Goal: Use online tool/utility

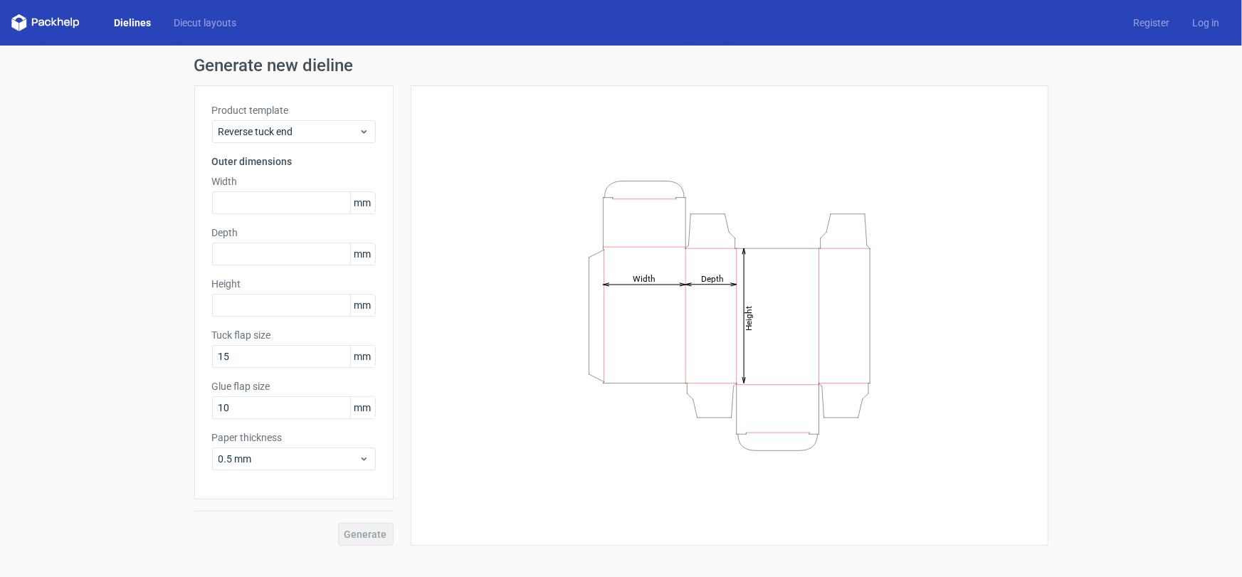
click at [464, 550] on div "Generate new dieline Product template Reverse tuck end Outer dimensions Width m…" at bounding box center [621, 302] width 1242 height 512
click at [290, 209] on input "text" at bounding box center [294, 203] width 164 height 23
click at [266, 206] on input "text" at bounding box center [294, 203] width 164 height 23
type input "155"
click at [265, 309] on input "text" at bounding box center [294, 305] width 164 height 23
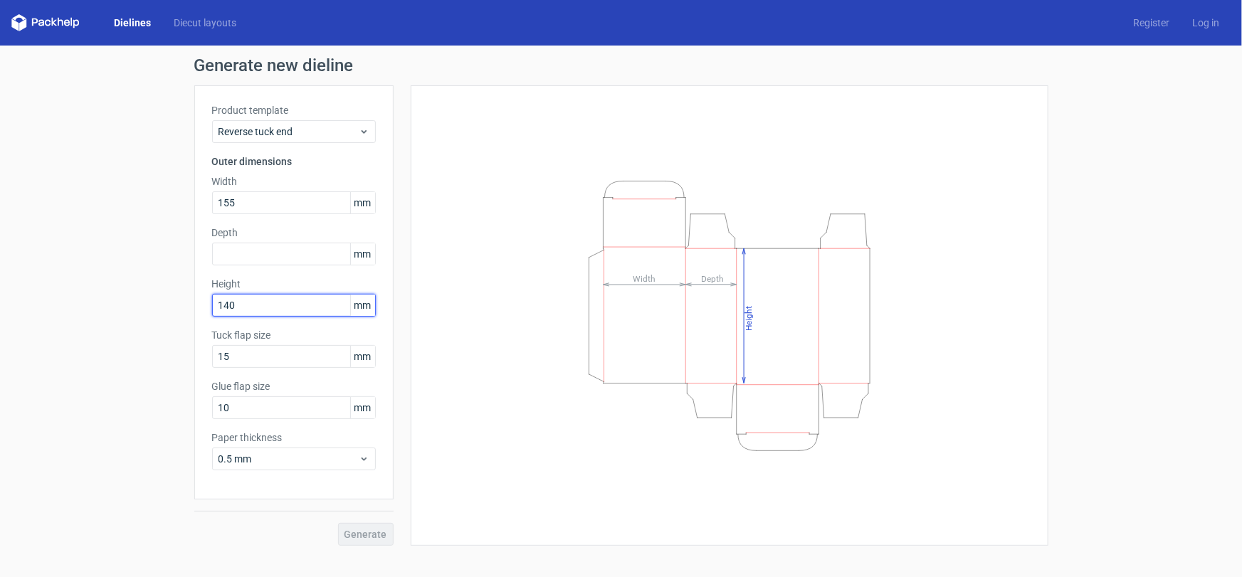
type input "140"
click at [283, 255] on input "text" at bounding box center [294, 254] width 164 height 23
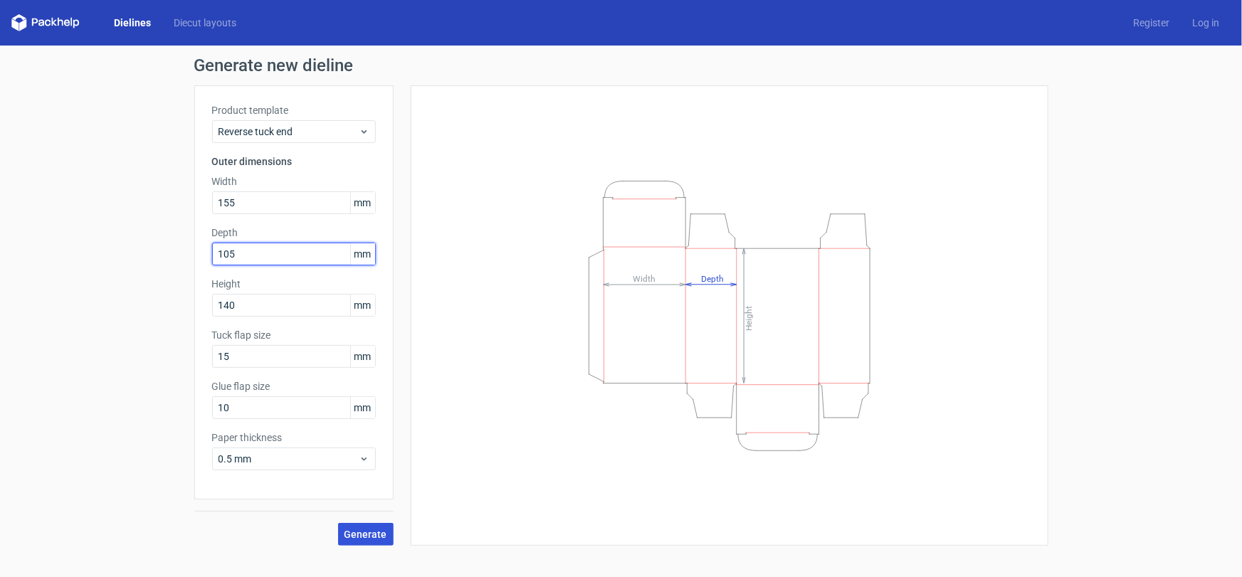
type input "105"
click at [379, 530] on span "Generate" at bounding box center [366, 535] width 43 height 10
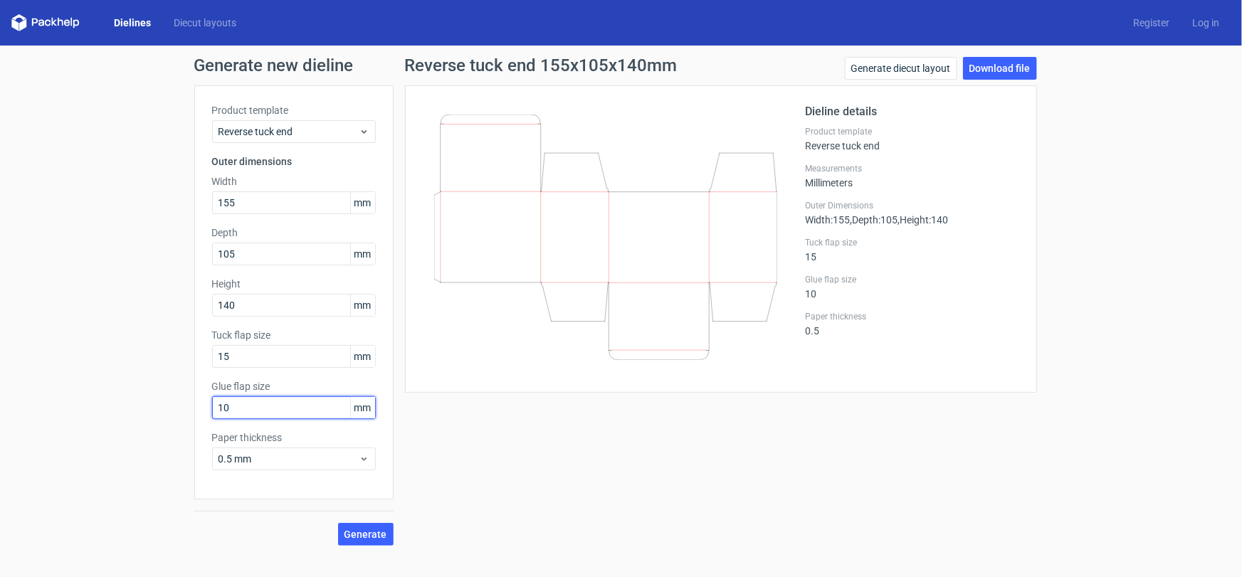
drag, startPoint x: 327, startPoint y: 409, endPoint x: 195, endPoint y: 413, distance: 132.5
click at [195, 413] on div "Product template Reverse tuck end Outer dimensions Width 155 mm Depth 105 mm He…" at bounding box center [293, 292] width 199 height 414
type input "20"
click at [338, 523] on button "Generate" at bounding box center [366, 534] width 56 height 23
